Goal: Ask a question

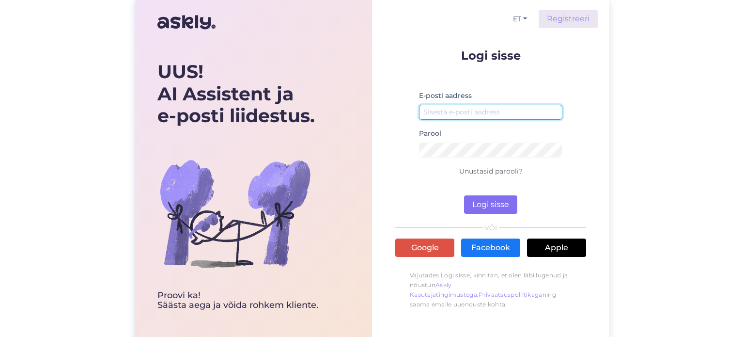
type input "[DOMAIN_NAME][EMAIL_ADDRESS][DOMAIN_NAME]"
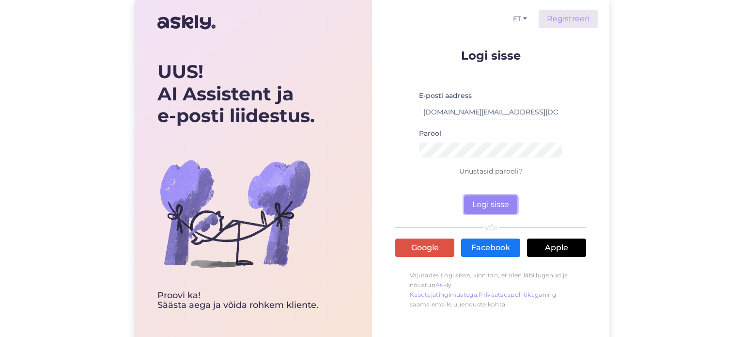
drag, startPoint x: 509, startPoint y: 197, endPoint x: 496, endPoint y: 159, distance: 40.6
click at [509, 197] on button "Logi sisse" at bounding box center [490, 204] width 53 height 18
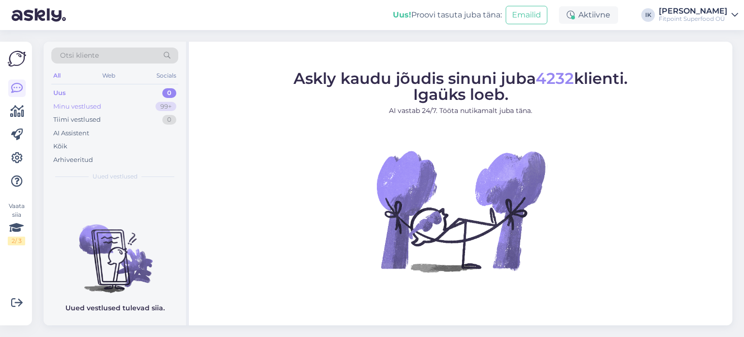
click at [161, 103] on div "99+" at bounding box center [165, 107] width 21 height 10
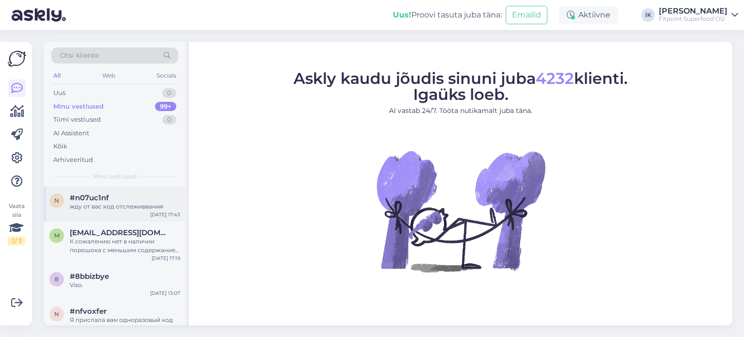
drag, startPoint x: 165, startPoint y: 207, endPoint x: 181, endPoint y: 219, distance: 20.0
click at [164, 207] on div "жду от вас код отслеживвания" at bounding box center [125, 206] width 110 height 9
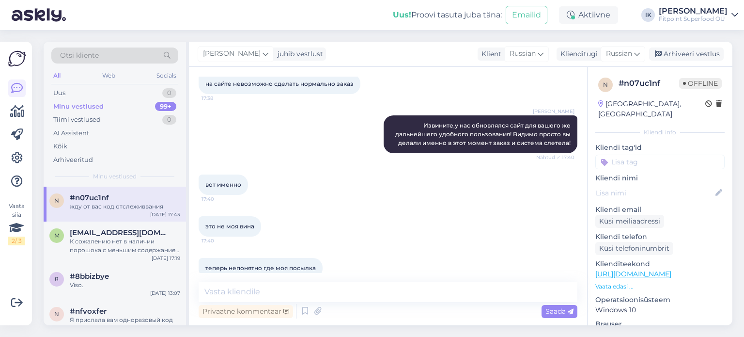
scroll to position [2901, 0]
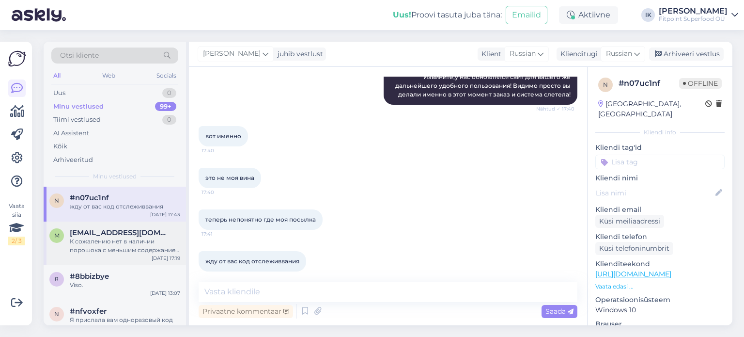
click at [153, 230] on span "[EMAIL_ADDRESS][DOMAIN_NAME]" at bounding box center [120, 232] width 101 height 9
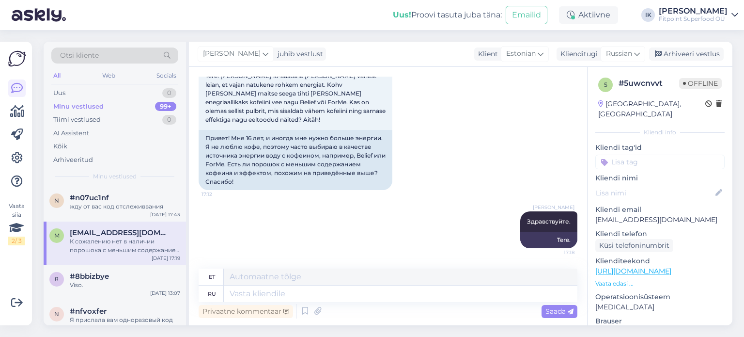
scroll to position [119, 0]
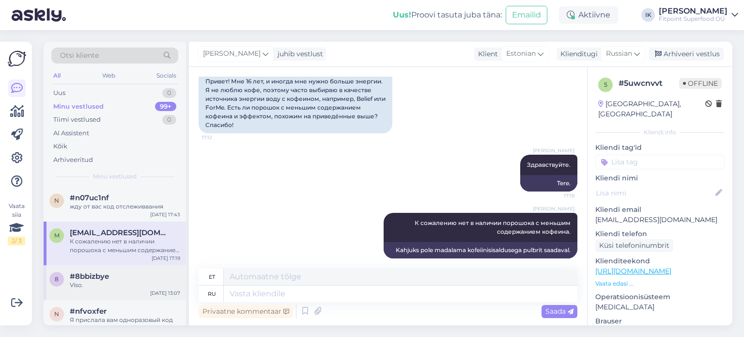
click at [81, 269] on div "8 #8bbizbye Viso. [DATE] 13:07" at bounding box center [115, 282] width 142 height 35
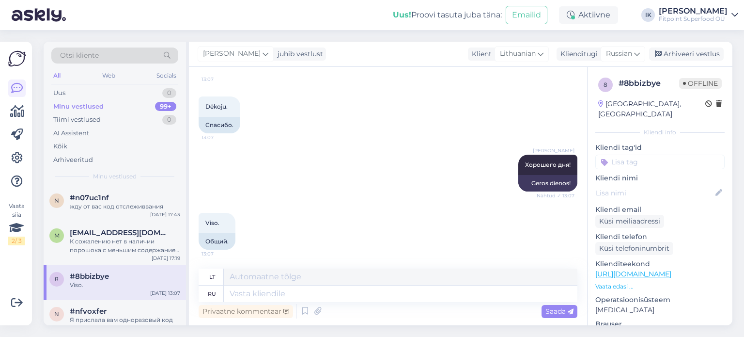
scroll to position [48, 0]
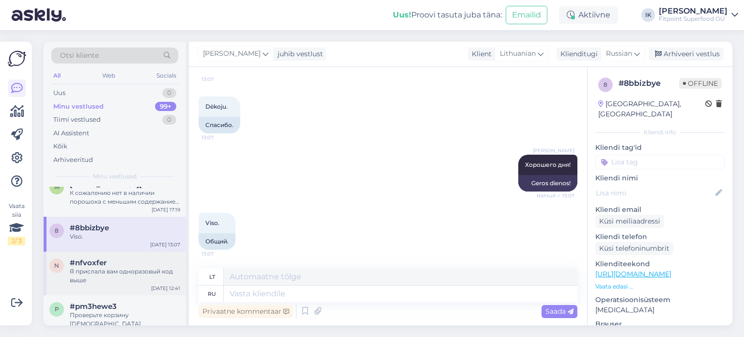
click at [115, 265] on div "#nfvoxfer" at bounding box center [125, 262] width 110 height 9
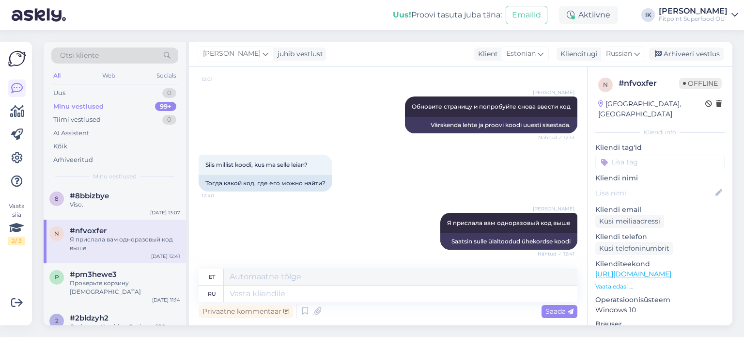
scroll to position [97, 0]
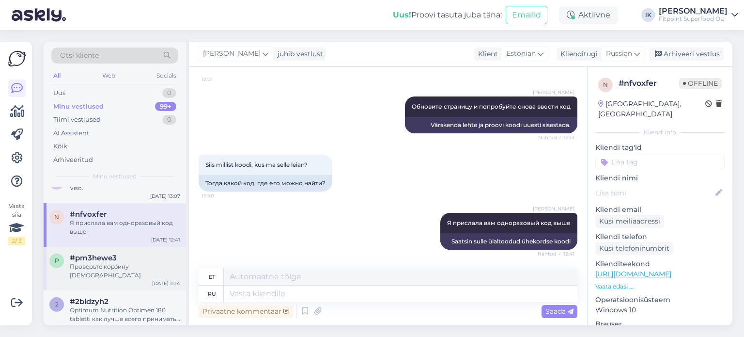
click at [112, 276] on div "p #pm3hewe3 Проверьте корзину спама [DATE] 11:14" at bounding box center [115, 268] width 142 height 44
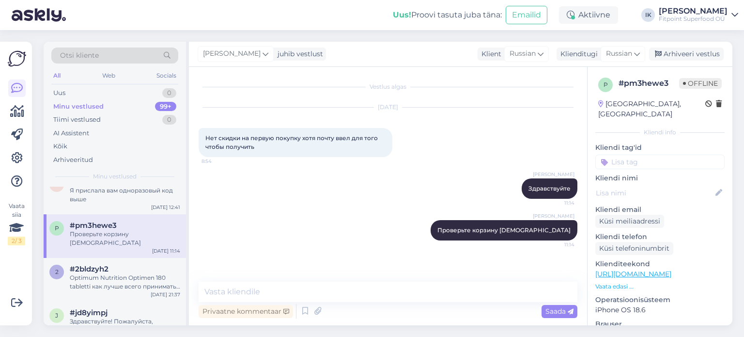
scroll to position [145, 0]
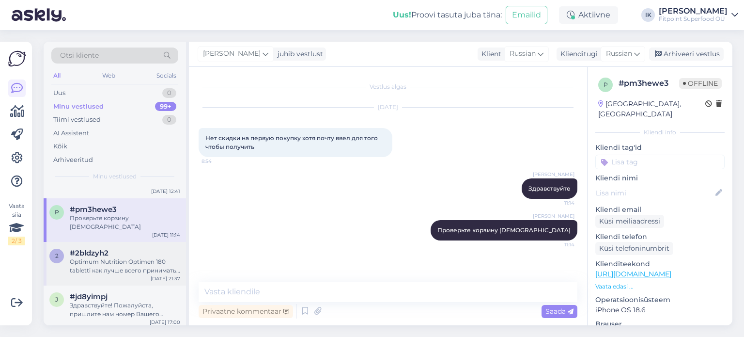
click at [105, 261] on div "Optimum Nutrition Optimen 180 tabletti как лучше всего принимать данный комплек…" at bounding box center [125, 265] width 110 height 17
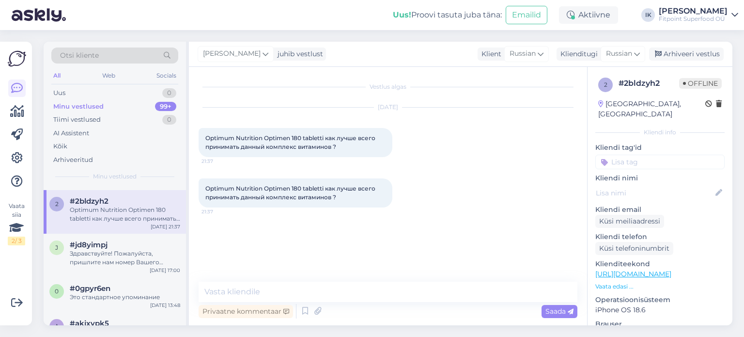
scroll to position [194, 0]
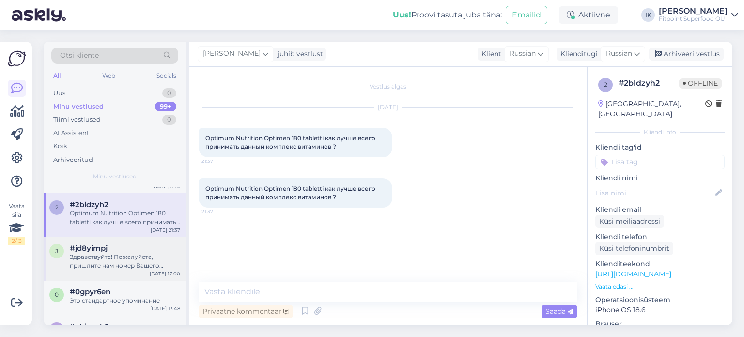
click at [118, 252] on div "Здравствуйте! Пожалуйста, пришлите нам номер Вашего заказа, чтобы мы могли его …" at bounding box center [125, 260] width 110 height 17
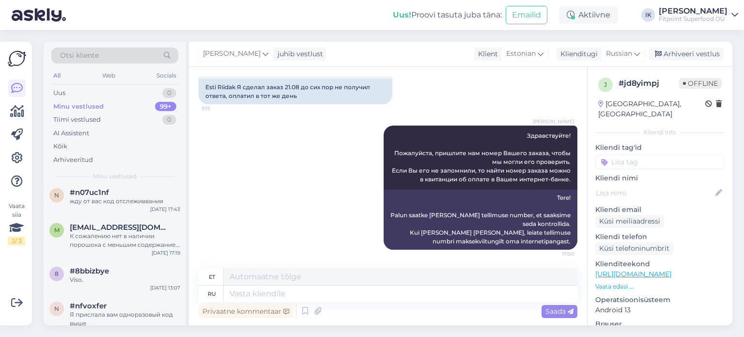
scroll to position [0, 0]
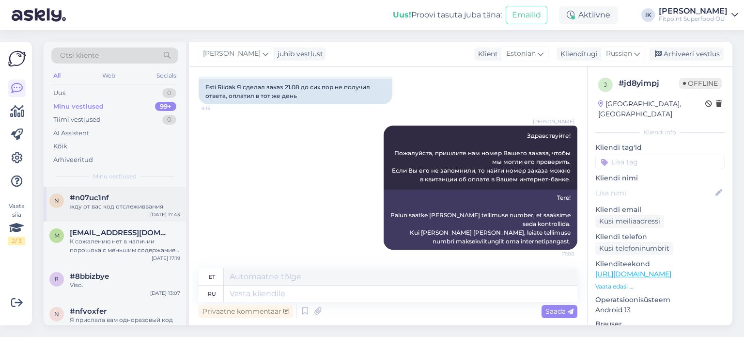
click at [112, 211] on div "n #n07uc1nf жду от вас код отслеживвания [DATE] 17:43" at bounding box center [115, 203] width 142 height 35
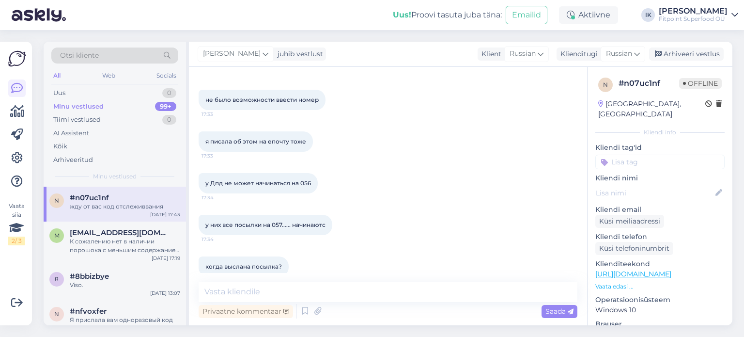
scroll to position [2417, 0]
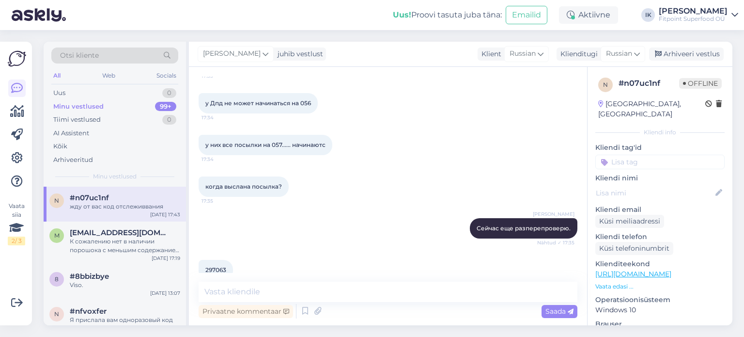
click at [212, 266] on span "297063" at bounding box center [215, 269] width 21 height 7
copy div "297063 17:36"
click at [171, 88] on div "1" at bounding box center [170, 93] width 12 height 10
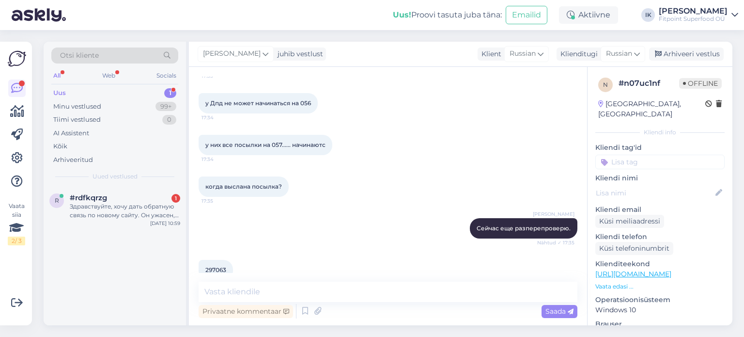
click at [372, 187] on div "когда выслана посылка? 17:35" at bounding box center [388, 187] width 379 height 42
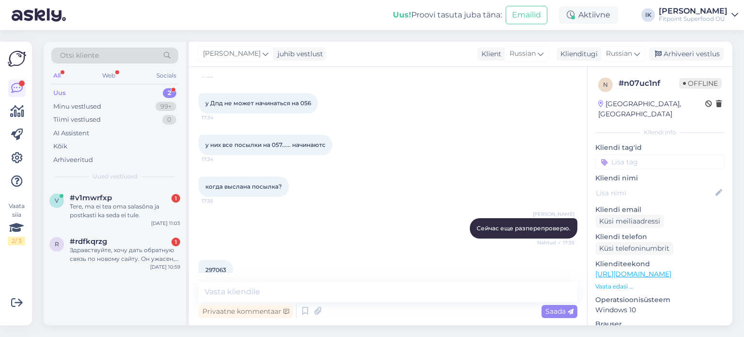
drag, startPoint x: 168, startPoint y: 100, endPoint x: 163, endPoint y: 94, distance: 7.9
click at [167, 100] on div "Minu vestlused 99+" at bounding box center [114, 107] width 127 height 14
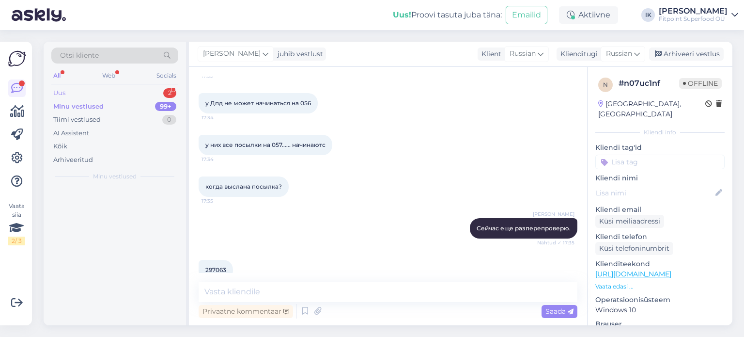
click at [159, 89] on div "Uus 2" at bounding box center [114, 93] width 127 height 14
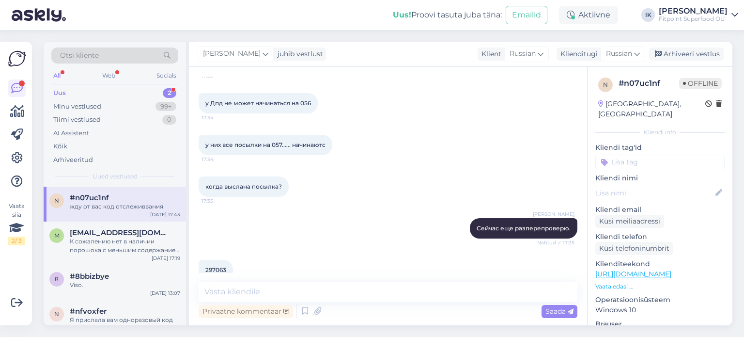
click at [158, 89] on div "Uus 2" at bounding box center [114, 93] width 127 height 14
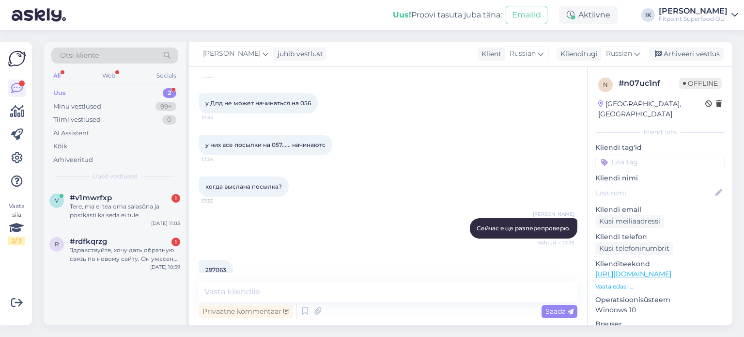
click at [157, 96] on div "Uus 2" at bounding box center [114, 93] width 127 height 14
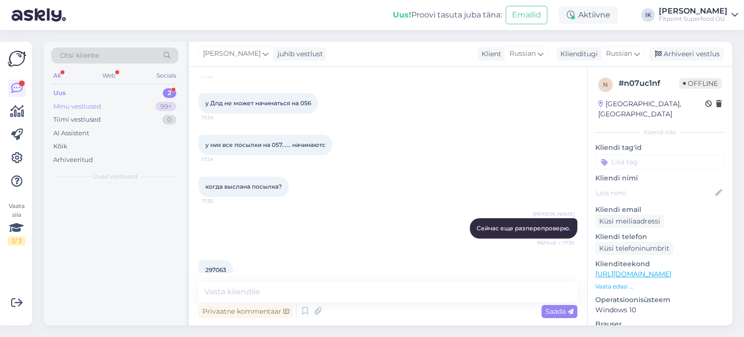
click at [165, 107] on div "99+" at bounding box center [165, 107] width 21 height 10
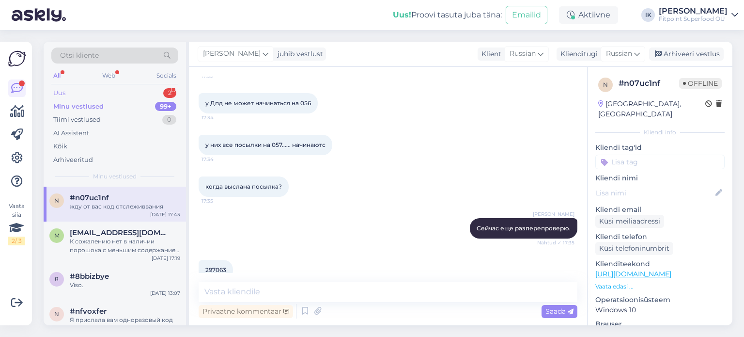
click at [147, 90] on div "Uus 2" at bounding box center [114, 93] width 127 height 14
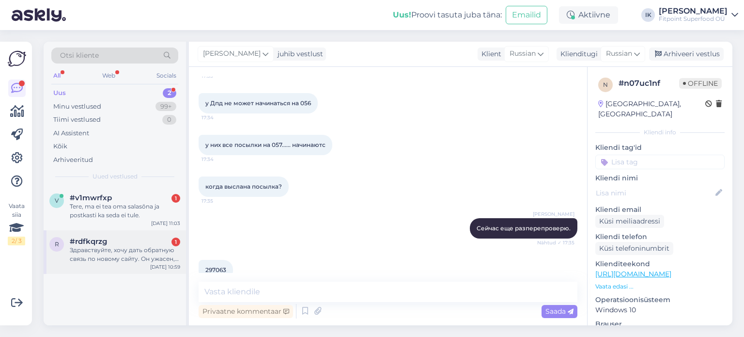
click at [150, 240] on div "#rdfkqrzg 1" at bounding box center [125, 241] width 110 height 9
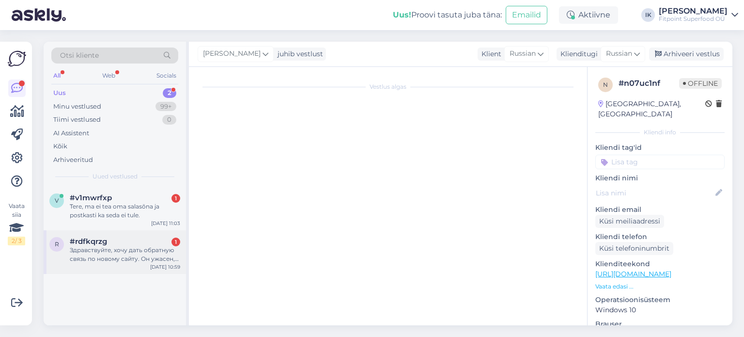
scroll to position [0, 0]
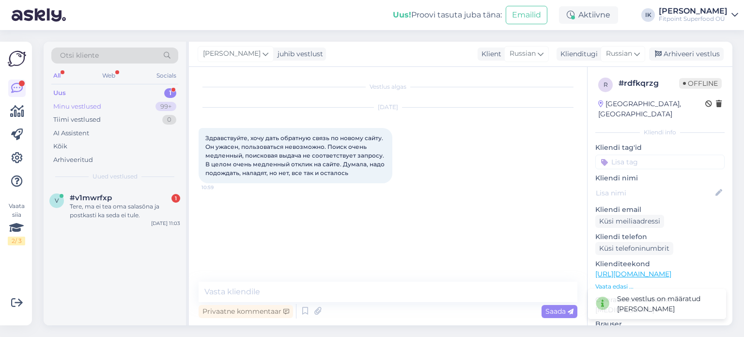
click at [135, 106] on div "Minu vestlused 99+" at bounding box center [114, 107] width 127 height 14
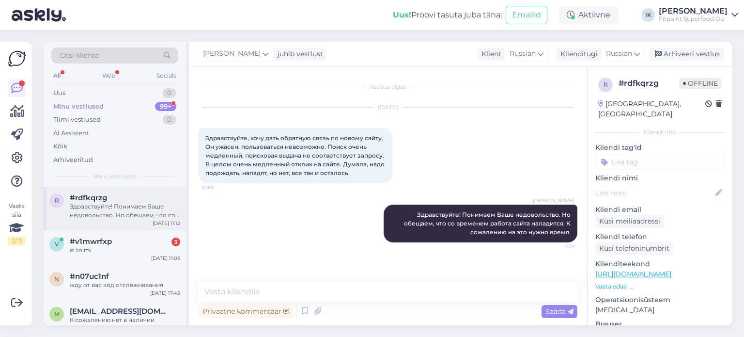
drag, startPoint x: 146, startPoint y: 210, endPoint x: 140, endPoint y: 214, distance: 6.6
click at [143, 212] on div "Здравствуйте! Понимаем Ваше недовольство. Но обещаем, что со временем работа са…" at bounding box center [125, 210] width 110 height 17
click at [157, 283] on div "жду от вас код отслеживвания" at bounding box center [125, 284] width 110 height 9
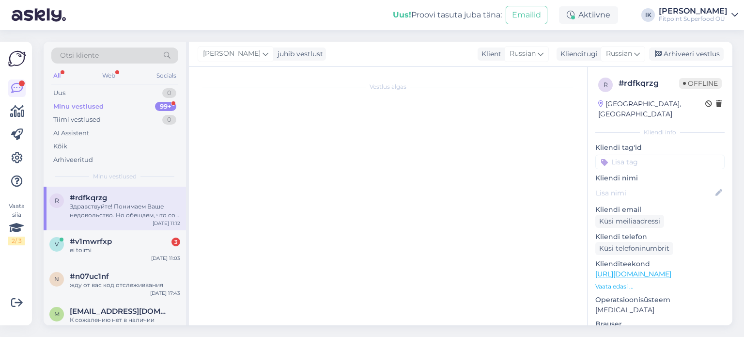
scroll to position [2901, 0]
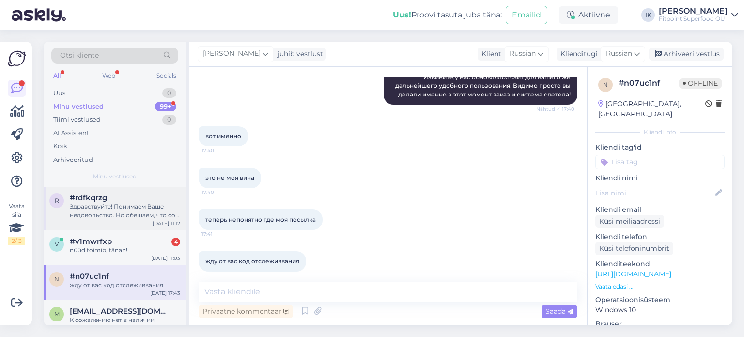
click at [154, 206] on div "Здравствуйте! Понимаем Ваше недовольство. Но обещаем, что со временем работа са…" at bounding box center [125, 210] width 110 height 17
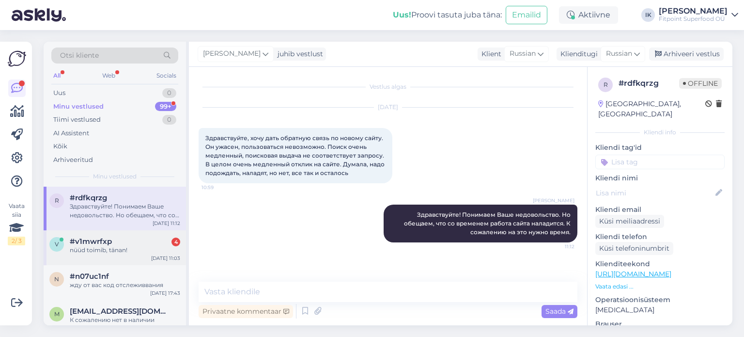
click at [158, 244] on div "#v1mwrfxp 4" at bounding box center [125, 241] width 110 height 9
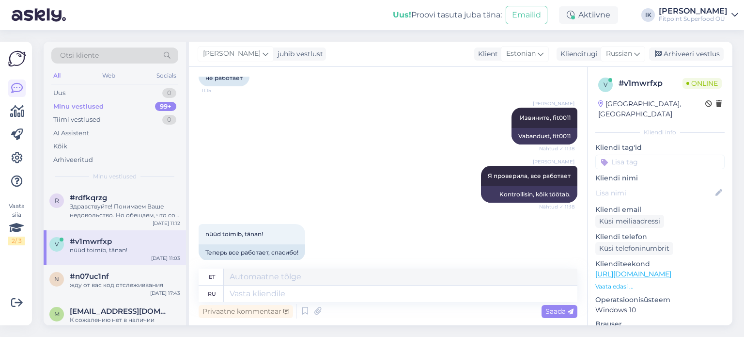
scroll to position [447, 0]
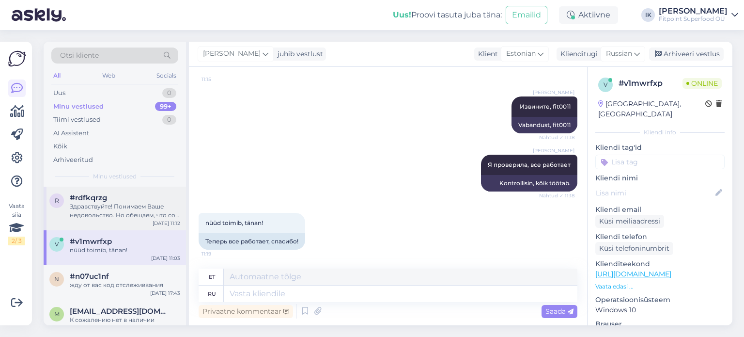
click at [146, 220] on div "r #rdfkqrzg Здравствуйте! Понимаем Ваше недовольство. Но обещаем, что со времен…" at bounding box center [115, 208] width 142 height 44
